Goal: Transaction & Acquisition: Purchase product/service

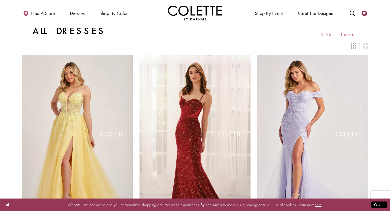
click at [362, 12] on icon "Check Wishlist" at bounding box center [363, 13] width 5 height 5
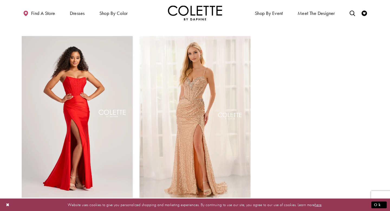
scroll to position [40, 0]
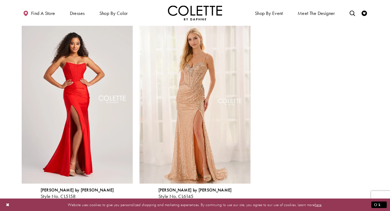
click at [206, 109] on img "Visit Colette by Daphne Style No. CL6145 Page" at bounding box center [194, 102] width 111 height 161
